Goal: Task Accomplishment & Management: Use online tool/utility

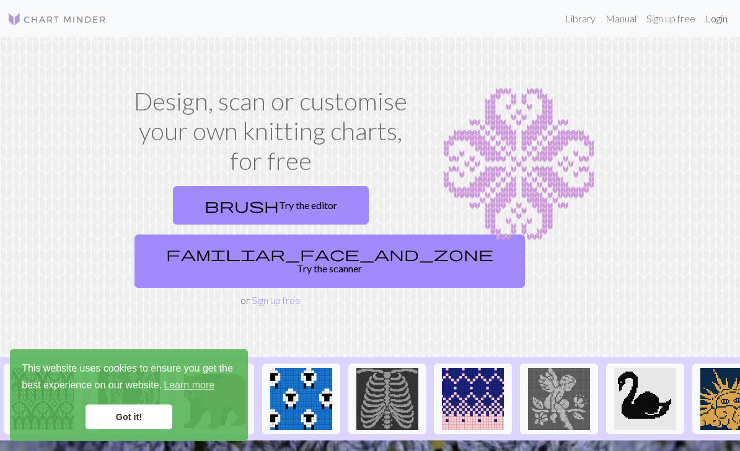
click at [714, 19] on link "Login" at bounding box center [717, 18] width 32 height 25
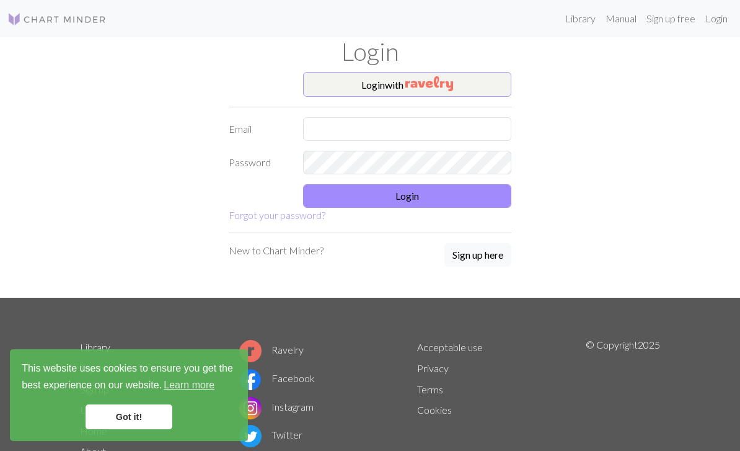
click at [481, 78] on button "Login with" at bounding box center [407, 84] width 208 height 25
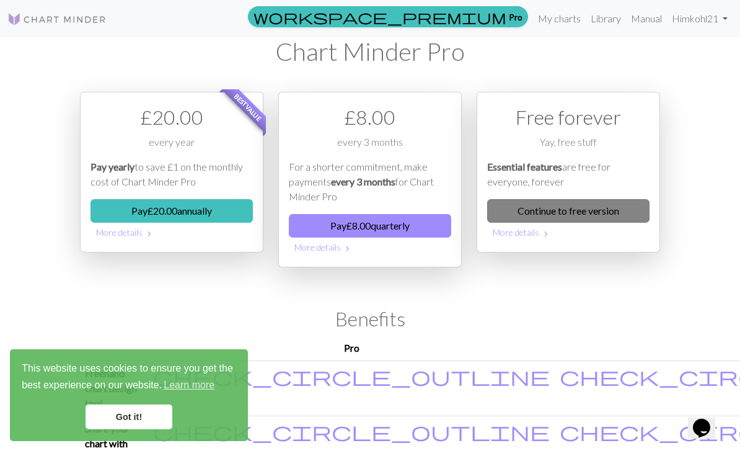
click at [536, 211] on link "Continue to free version" at bounding box center [568, 211] width 162 height 24
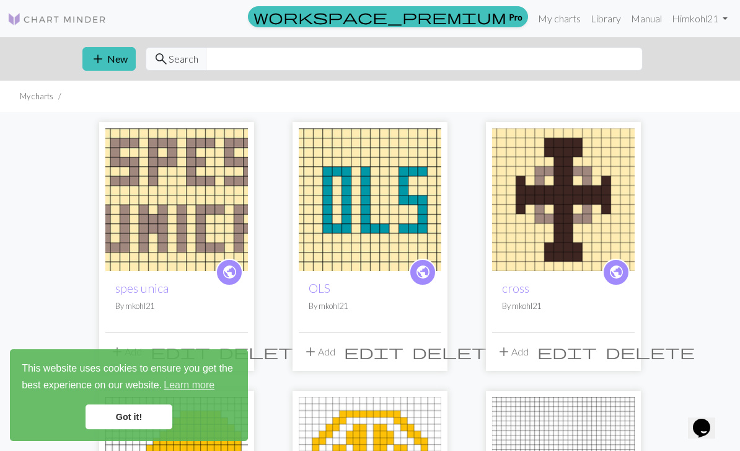
click at [144, 420] on link "Got it!" at bounding box center [129, 416] width 87 height 25
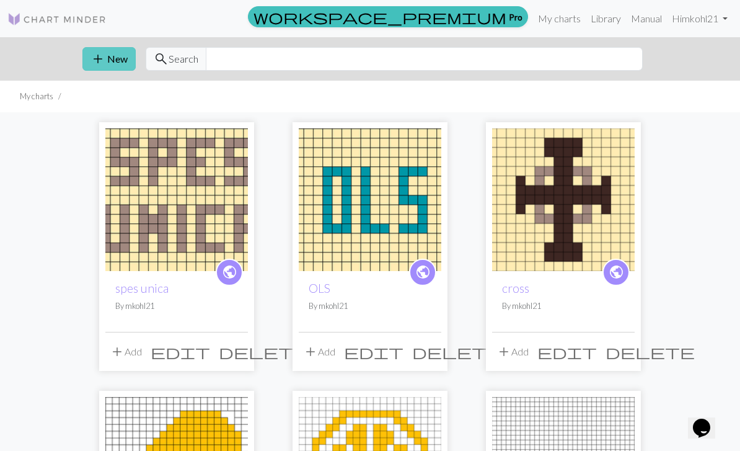
click at [108, 63] on button "add New" at bounding box center [108, 59] width 53 height 24
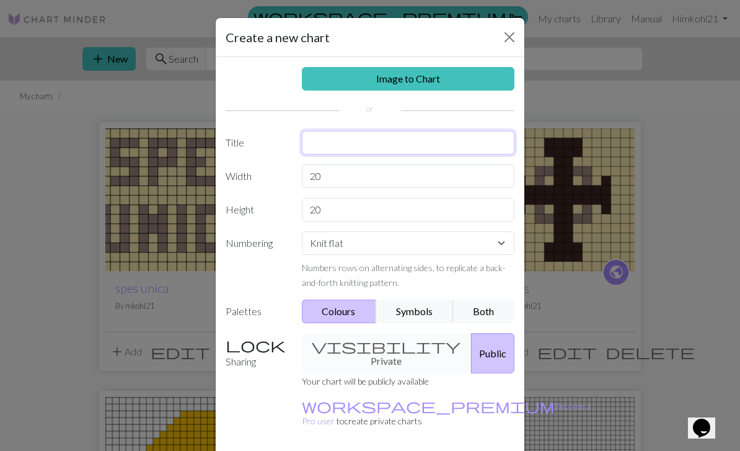
click at [431, 141] on input "text" at bounding box center [408, 143] width 213 height 24
type input "bottom sweater (chart I)"
click at [358, 175] on input "20" at bounding box center [408, 176] width 213 height 24
type input "2"
type input "141"
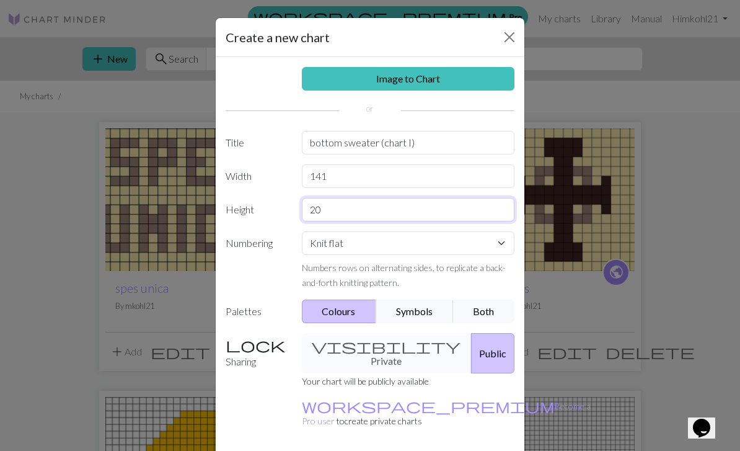
click at [405, 221] on input "20" at bounding box center [408, 210] width 213 height 24
type input "2"
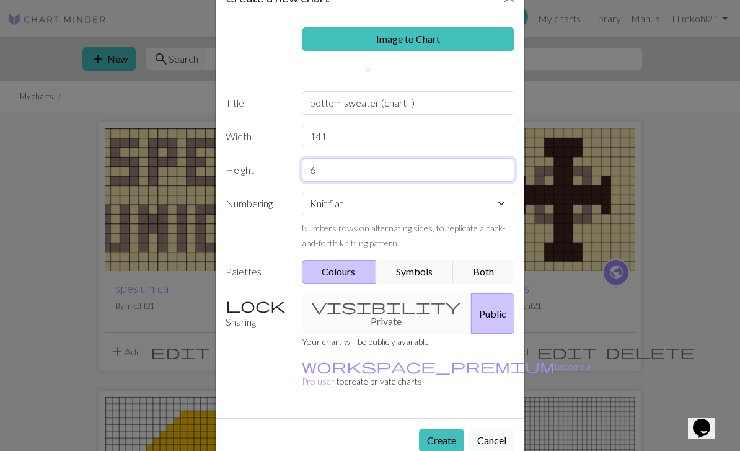
scroll to position [38, 0]
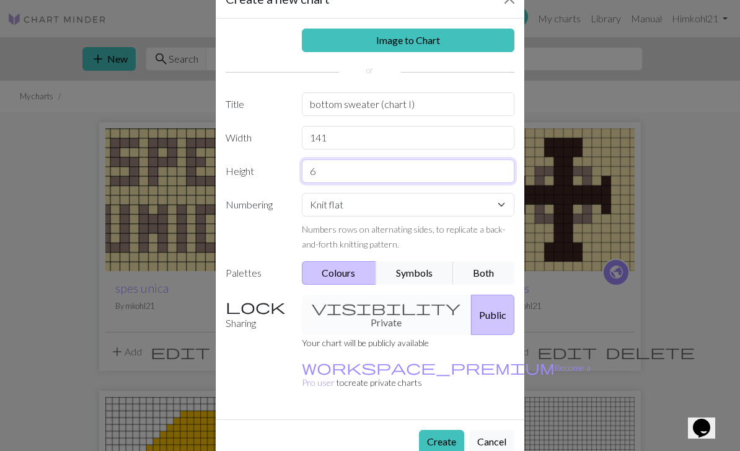
type input "6"
click at [378, 304] on div "visibility Private Public" at bounding box center [409, 315] width 228 height 40
click at [380, 311] on div "visibility Private Public" at bounding box center [409, 315] width 228 height 40
click at [349, 295] on div "visibility Private Public" at bounding box center [409, 315] width 228 height 40
click at [381, 312] on div "visibility Private Public" at bounding box center [409, 315] width 228 height 40
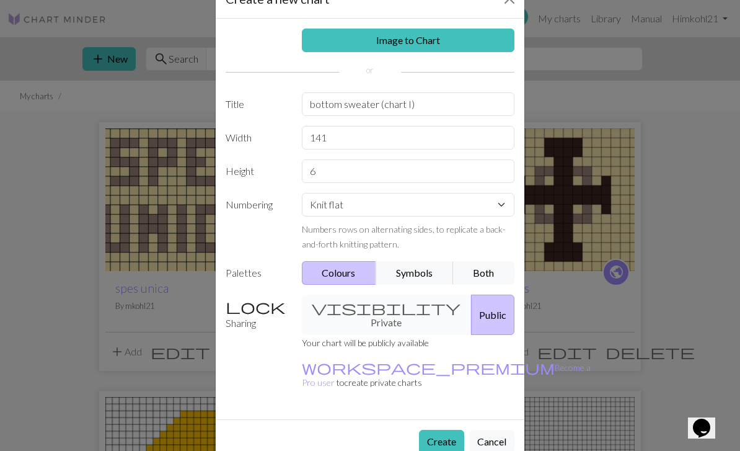
click at [379, 311] on div "visibility Private Public" at bounding box center [409, 315] width 228 height 40
click at [371, 315] on div "visibility Private Public" at bounding box center [409, 315] width 228 height 40
click at [361, 308] on div "visibility Private Public" at bounding box center [409, 315] width 228 height 40
click at [471, 301] on button "Public" at bounding box center [492, 315] width 43 height 40
click at [384, 305] on div "visibility Private Public" at bounding box center [409, 315] width 228 height 40
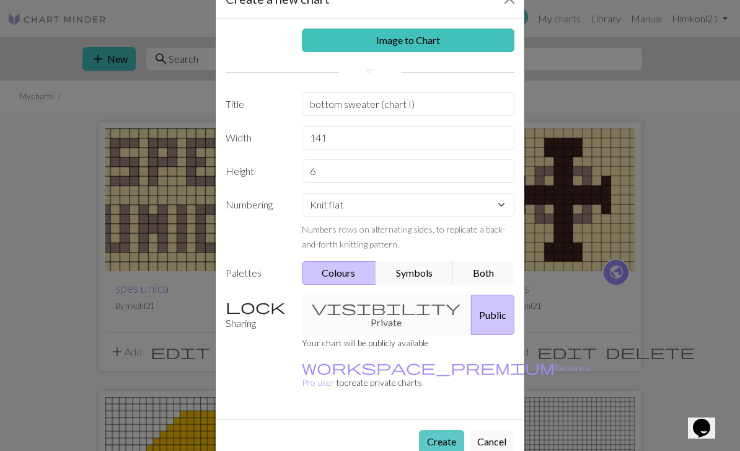
click at [441, 430] on button "Create" at bounding box center [441, 442] width 45 height 24
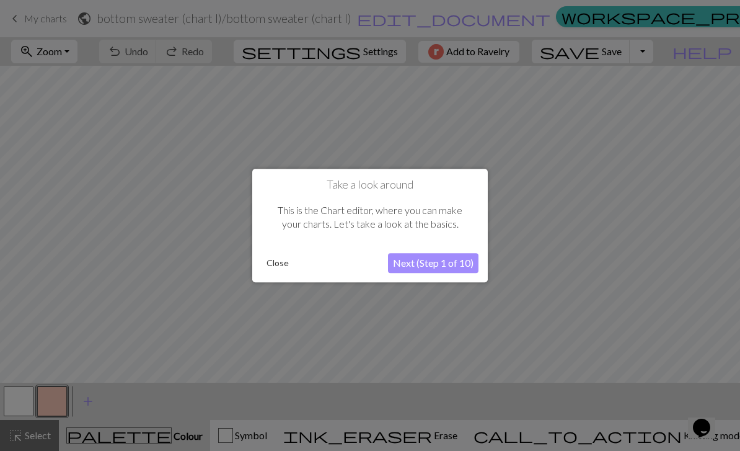
click at [273, 265] on button "Close" at bounding box center [278, 263] width 32 height 19
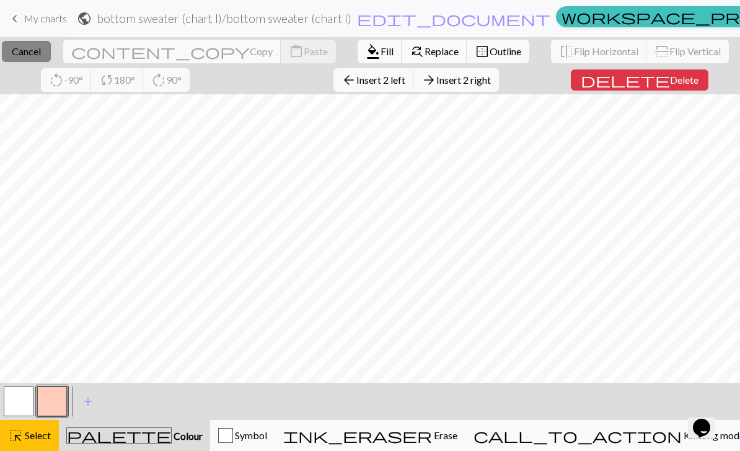
click at [41, 53] on span "Cancel" at bounding box center [26, 51] width 29 height 12
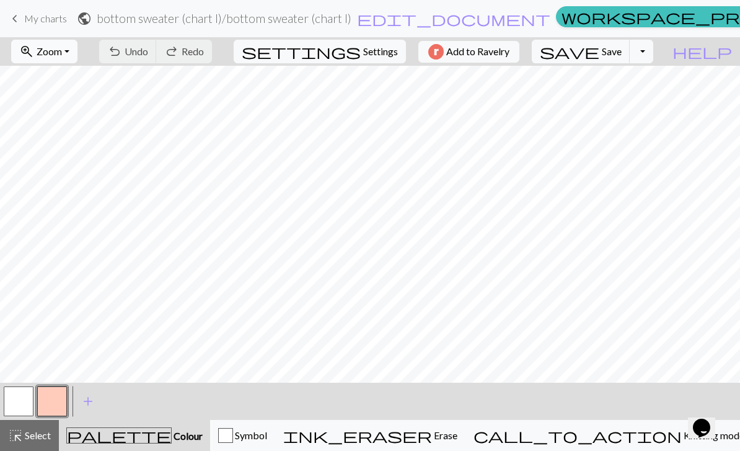
scroll to position [0, 1655]
click at [59, 397] on button "button" at bounding box center [52, 401] width 30 height 30
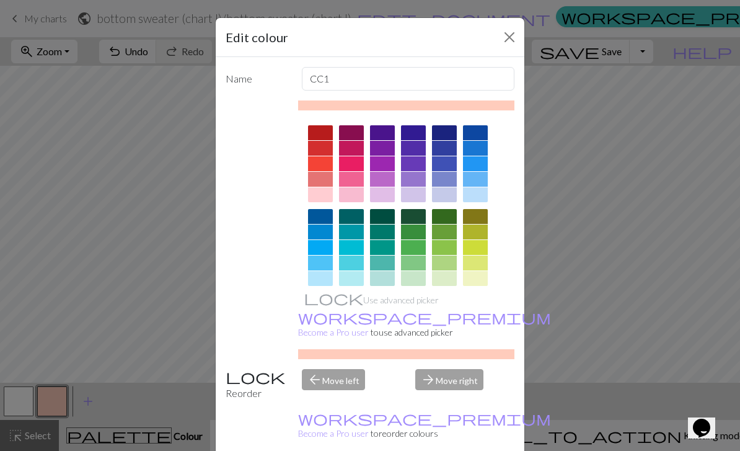
click at [449, 137] on div at bounding box center [444, 132] width 25 height 15
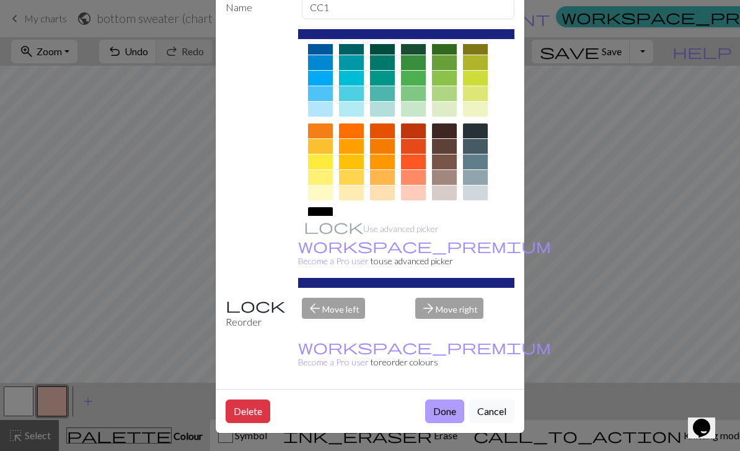
scroll to position [71, 0]
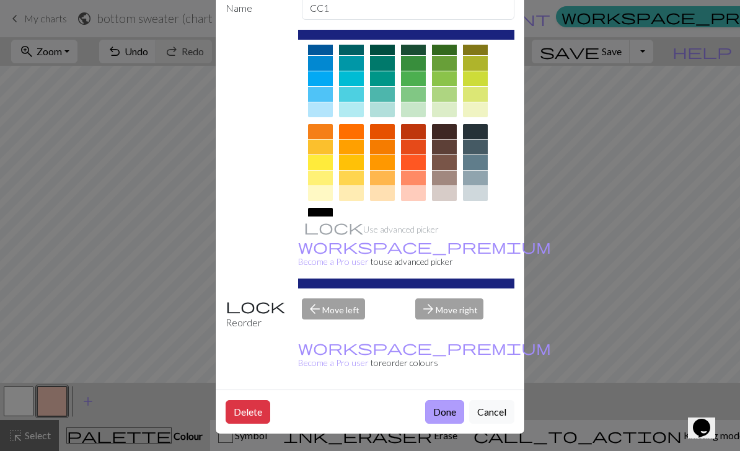
click at [438, 407] on button "Done" at bounding box center [444, 412] width 39 height 24
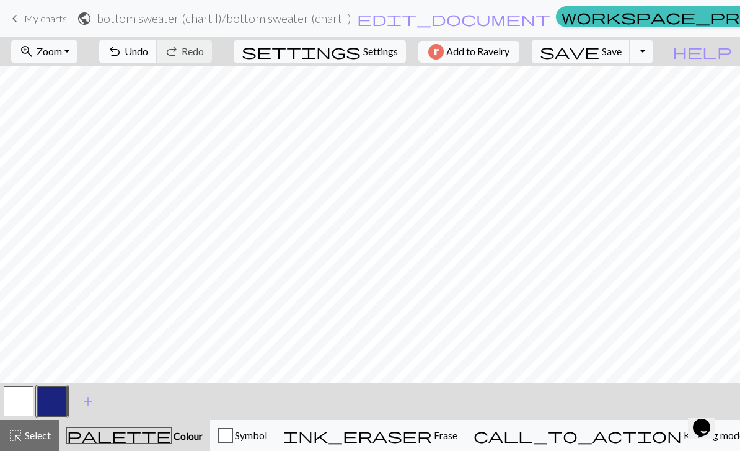
click at [122, 53] on span "undo" at bounding box center [114, 51] width 15 height 17
click at [38, 436] on span "Select" at bounding box center [37, 435] width 28 height 12
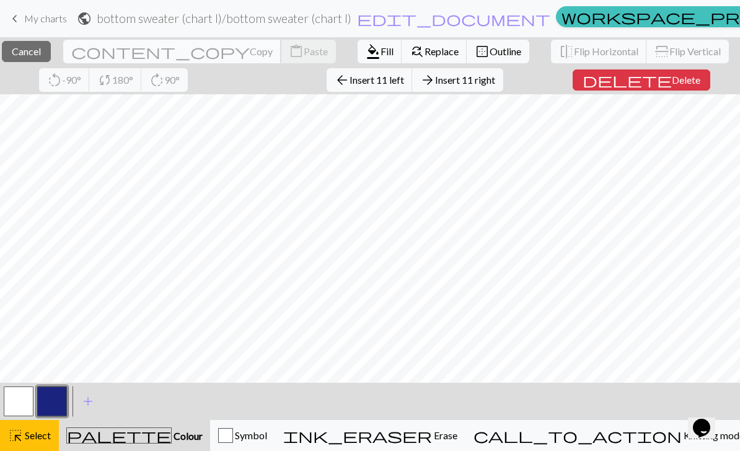
click at [250, 50] on span "Copy" at bounding box center [261, 51] width 23 height 12
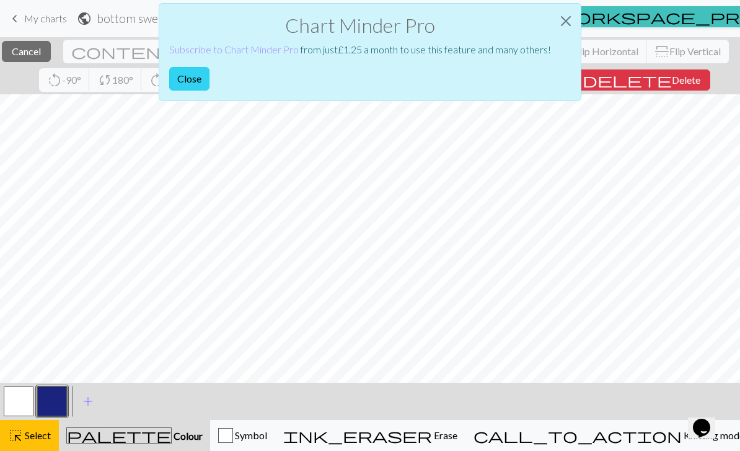
click at [191, 81] on button "Close" at bounding box center [189, 79] width 40 height 24
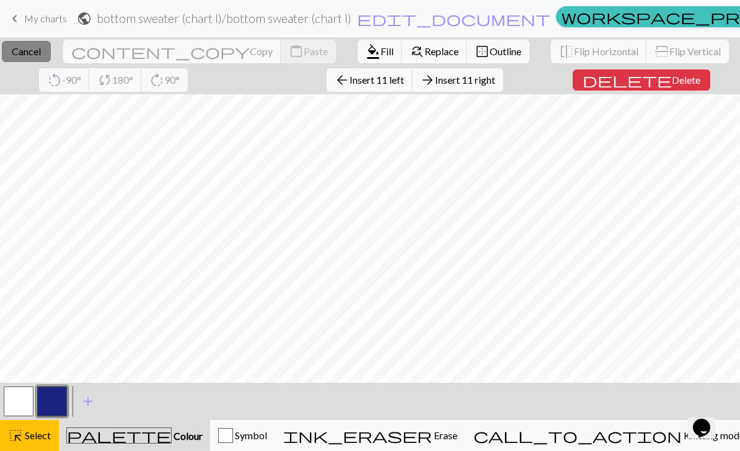
click at [41, 50] on span "Cancel" at bounding box center [26, 51] width 29 height 12
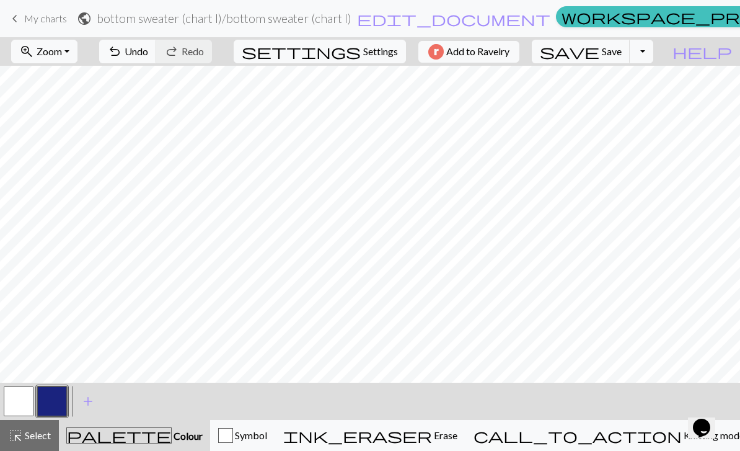
click at [53, 405] on button "button" at bounding box center [52, 401] width 30 height 30
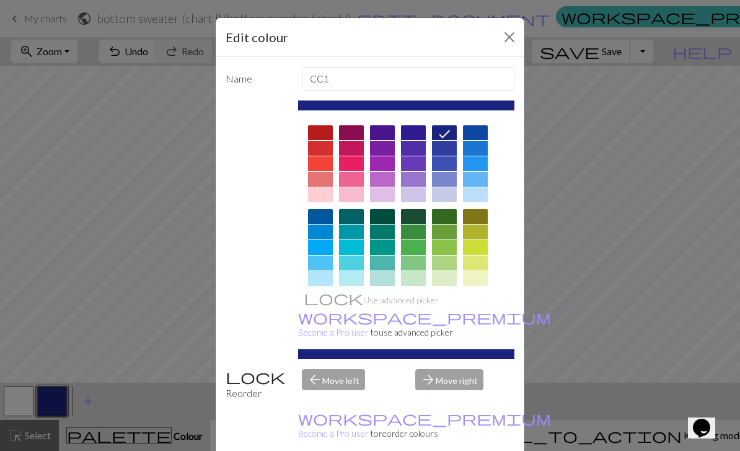
click at [508, 37] on button "Close" at bounding box center [510, 37] width 20 height 20
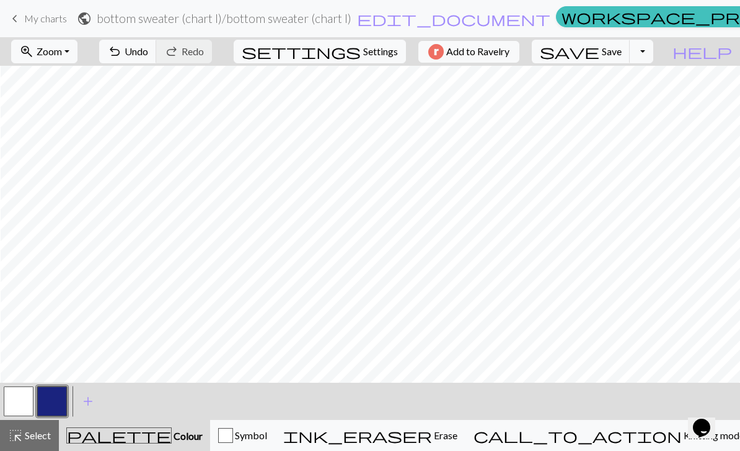
scroll to position [0, 1581]
click at [148, 56] on span "Undo" at bounding box center [137, 51] width 24 height 12
click at [600, 52] on span "save" at bounding box center [570, 51] width 60 height 17
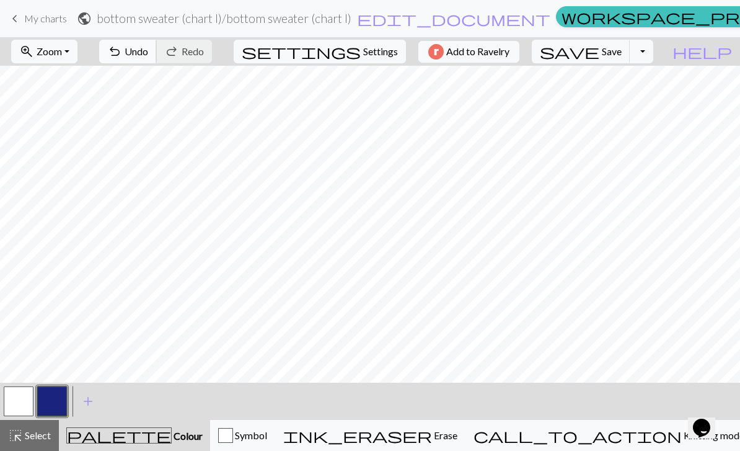
click at [148, 55] on span "Undo" at bounding box center [137, 51] width 24 height 12
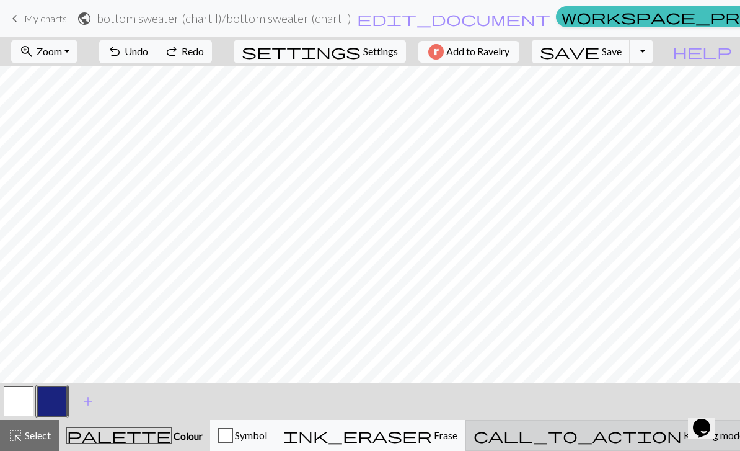
click at [682, 440] on span "Knitting mode" at bounding box center [713, 435] width 63 height 12
